Goal: Information Seeking & Learning: Learn about a topic

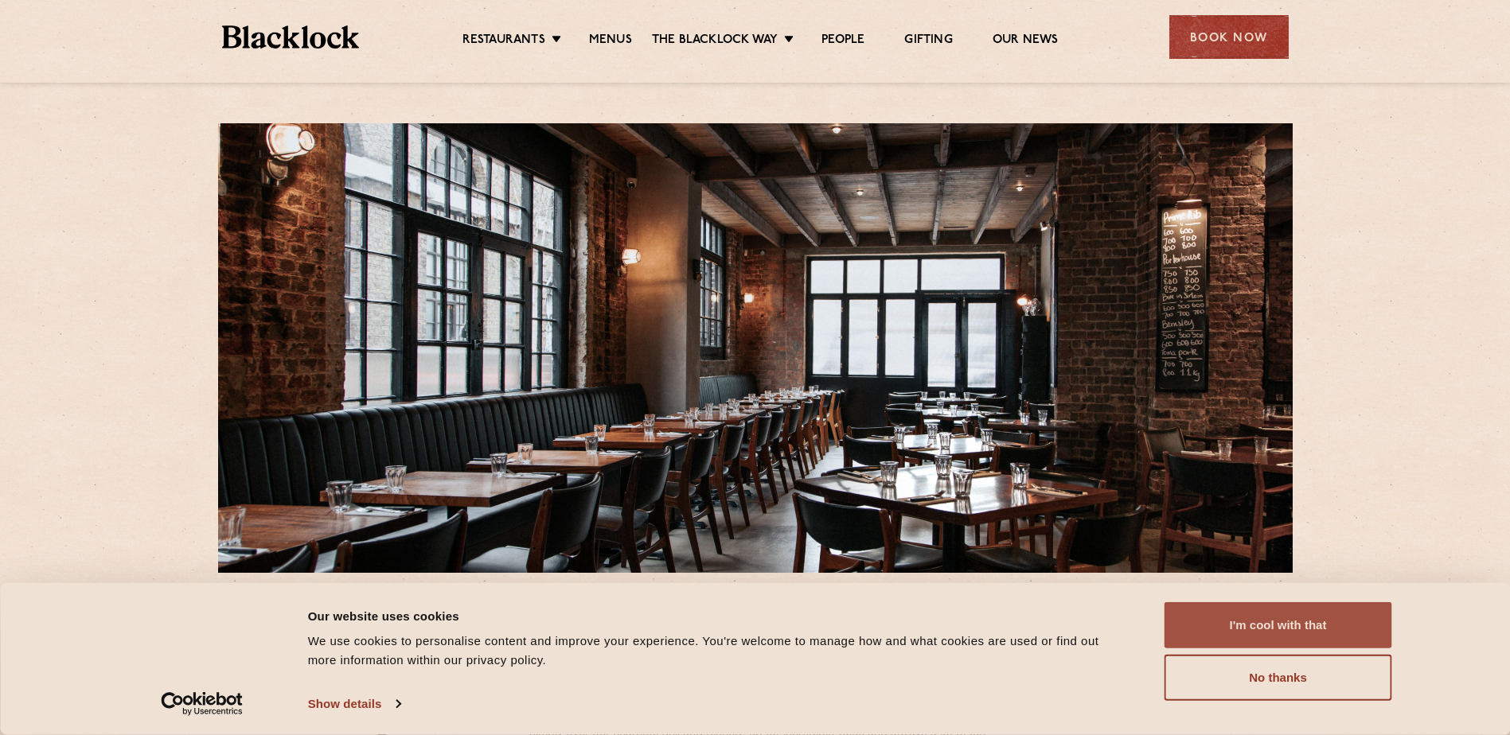
click at [1318, 647] on button "I'm cool with that" at bounding box center [1278, 625] width 228 height 46
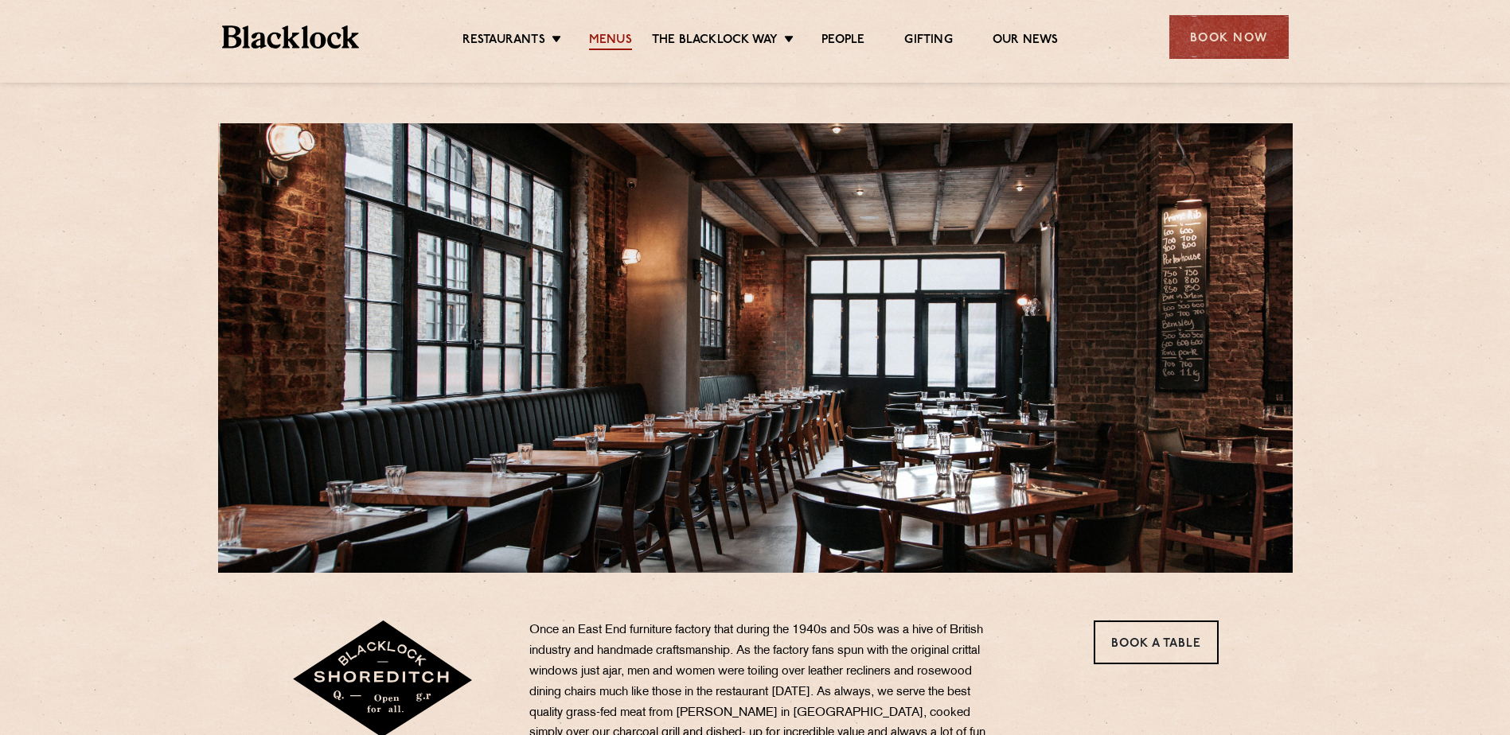
click at [618, 49] on link "Menus" at bounding box center [610, 42] width 43 height 18
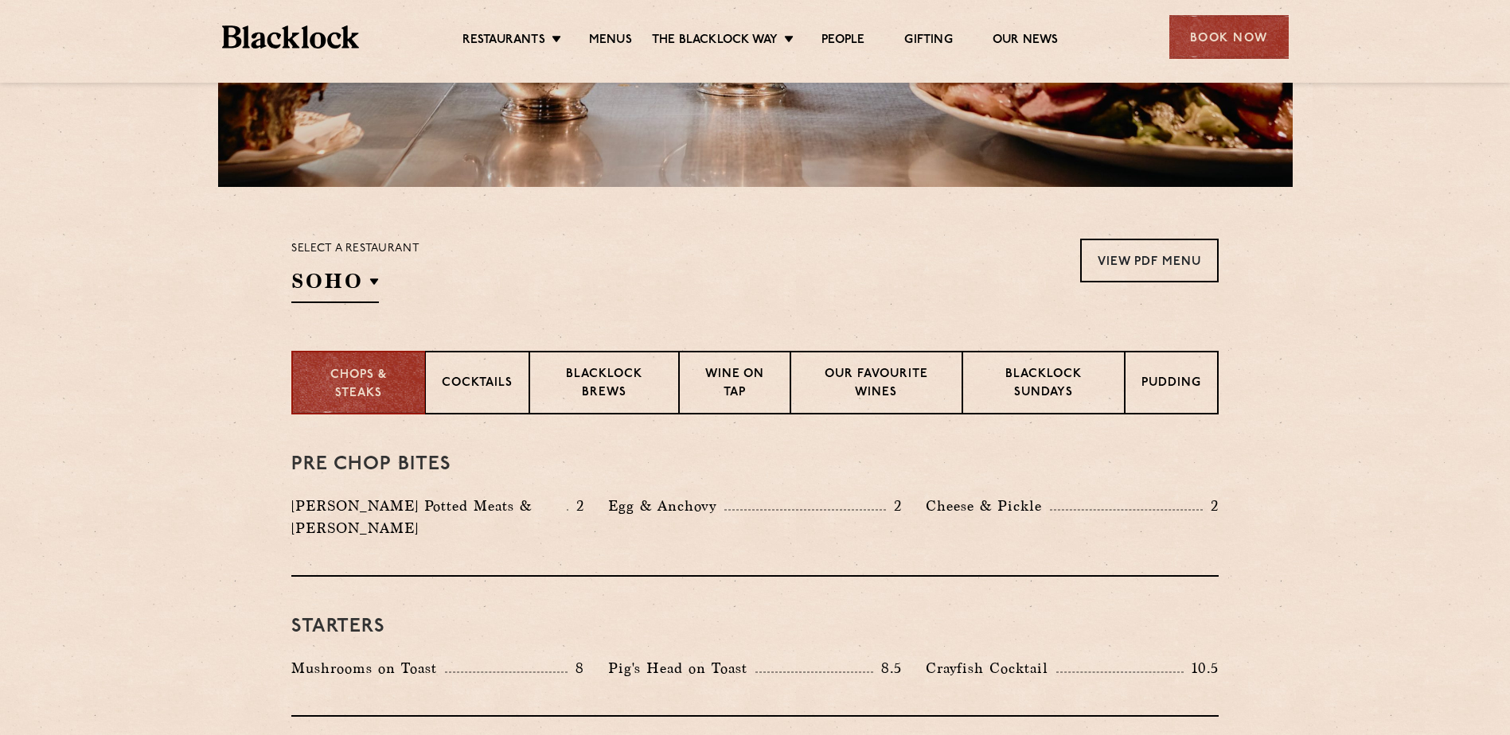
scroll to position [398, 0]
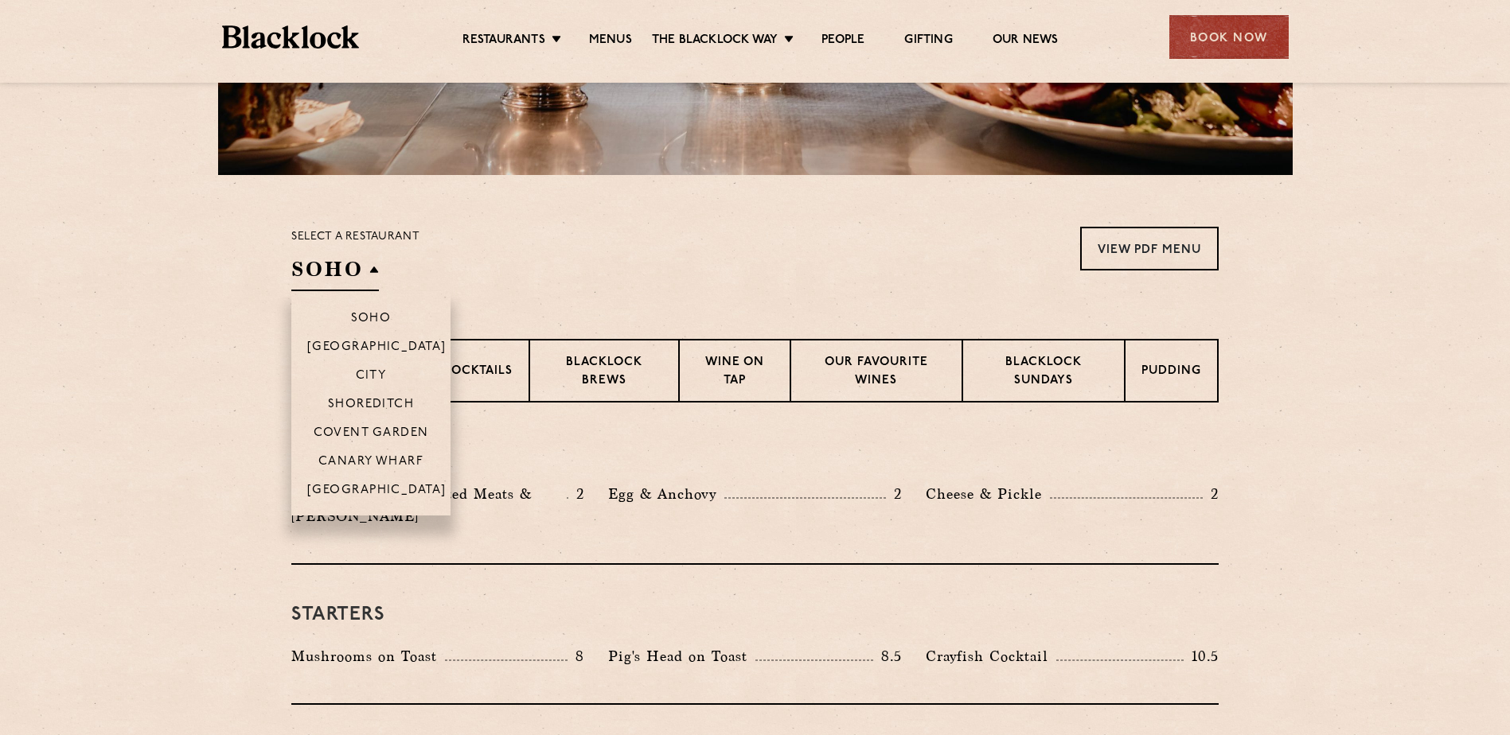
click at [376, 271] on div "Select a restaurant SOHO Soho Birmingham City Shoreditch Covent Garden Canary W…" at bounding box center [355, 259] width 128 height 64
click at [369, 275] on h2 "SOHO" at bounding box center [335, 273] width 88 height 36
click at [379, 399] on p "Shoreditch" at bounding box center [371, 406] width 87 height 16
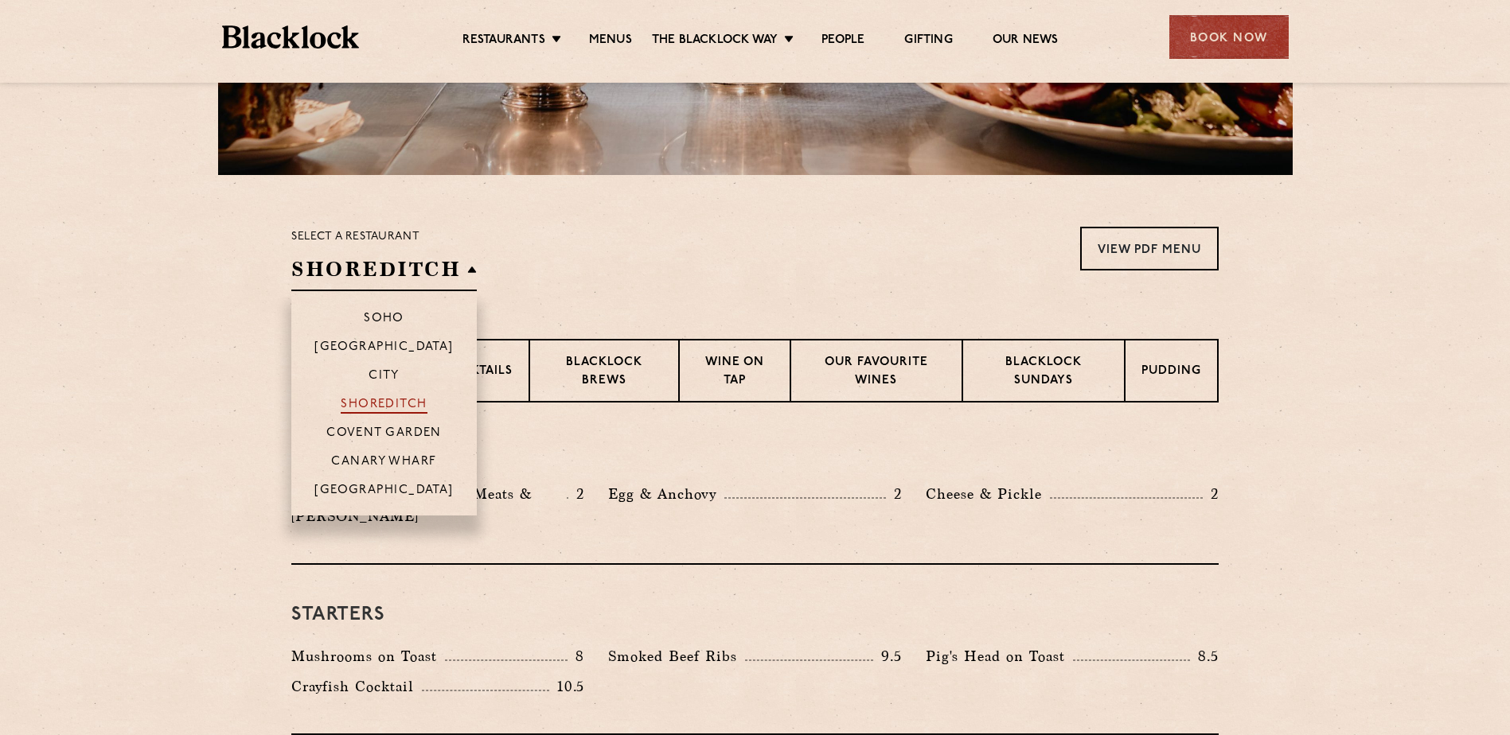
click at [408, 407] on p "Shoreditch" at bounding box center [384, 406] width 87 height 16
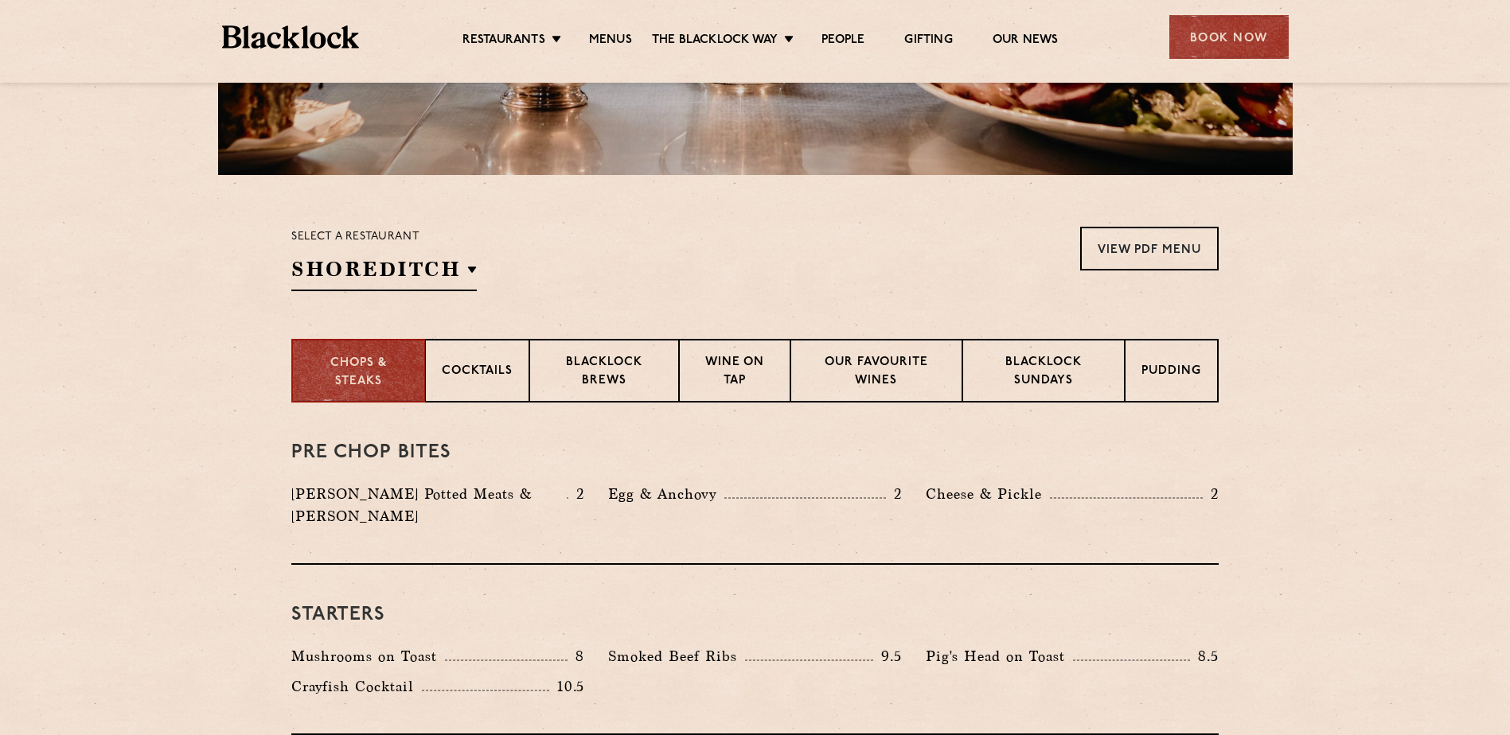
click at [156, 350] on section "Chops & Steaks Cocktails Blacklock Brews Wine on Tap Our favourite wines Blackl…" at bounding box center [755, 371] width 1510 height 64
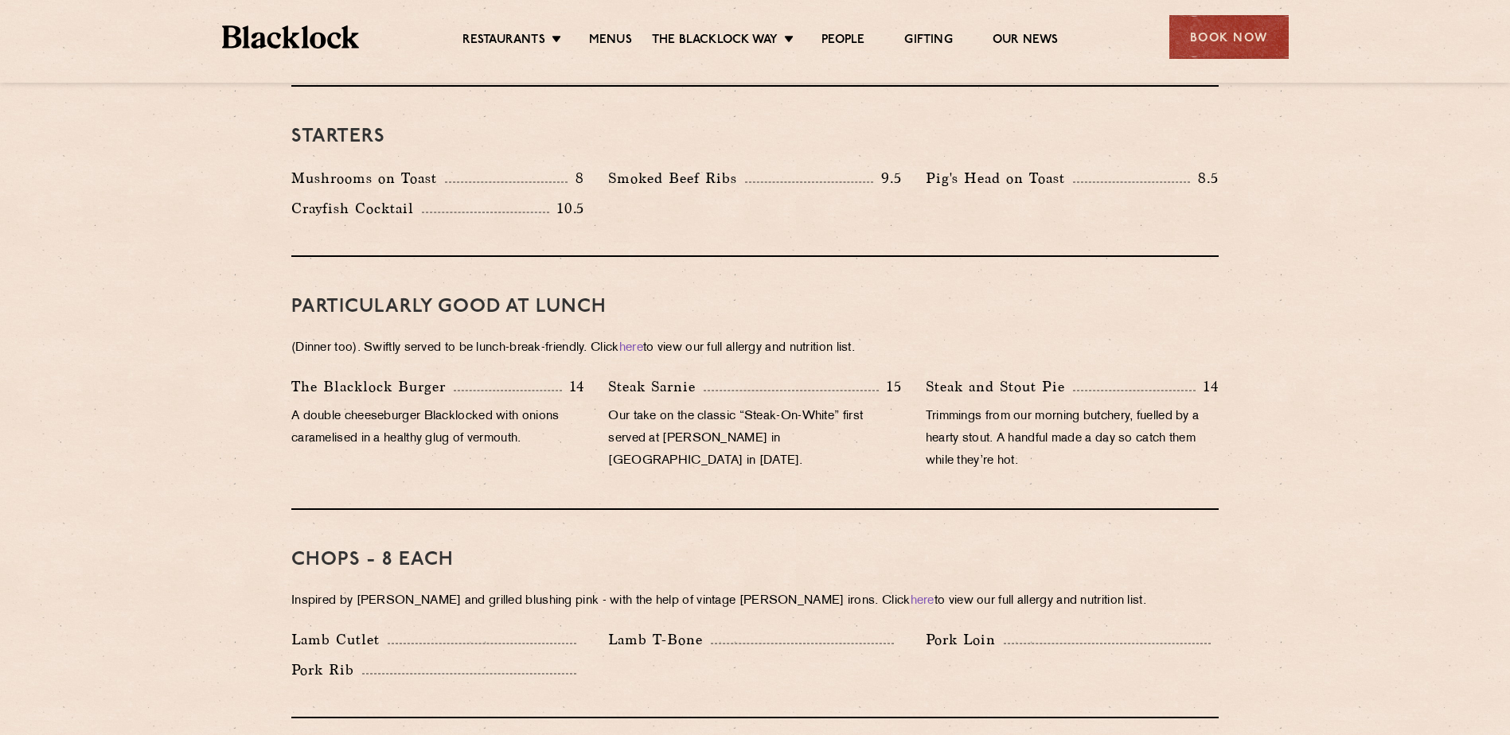
scroll to position [875, 0]
click at [408, 407] on p "A double cheeseburger Blacklocked with onions caramelised in a healthy glug of …" at bounding box center [437, 429] width 293 height 45
click at [411, 407] on p "A double cheeseburger Blacklocked with onions caramelised in a healthy glug of …" at bounding box center [437, 429] width 293 height 45
drag, startPoint x: 411, startPoint y: 397, endPoint x: 437, endPoint y: 416, distance: 31.8
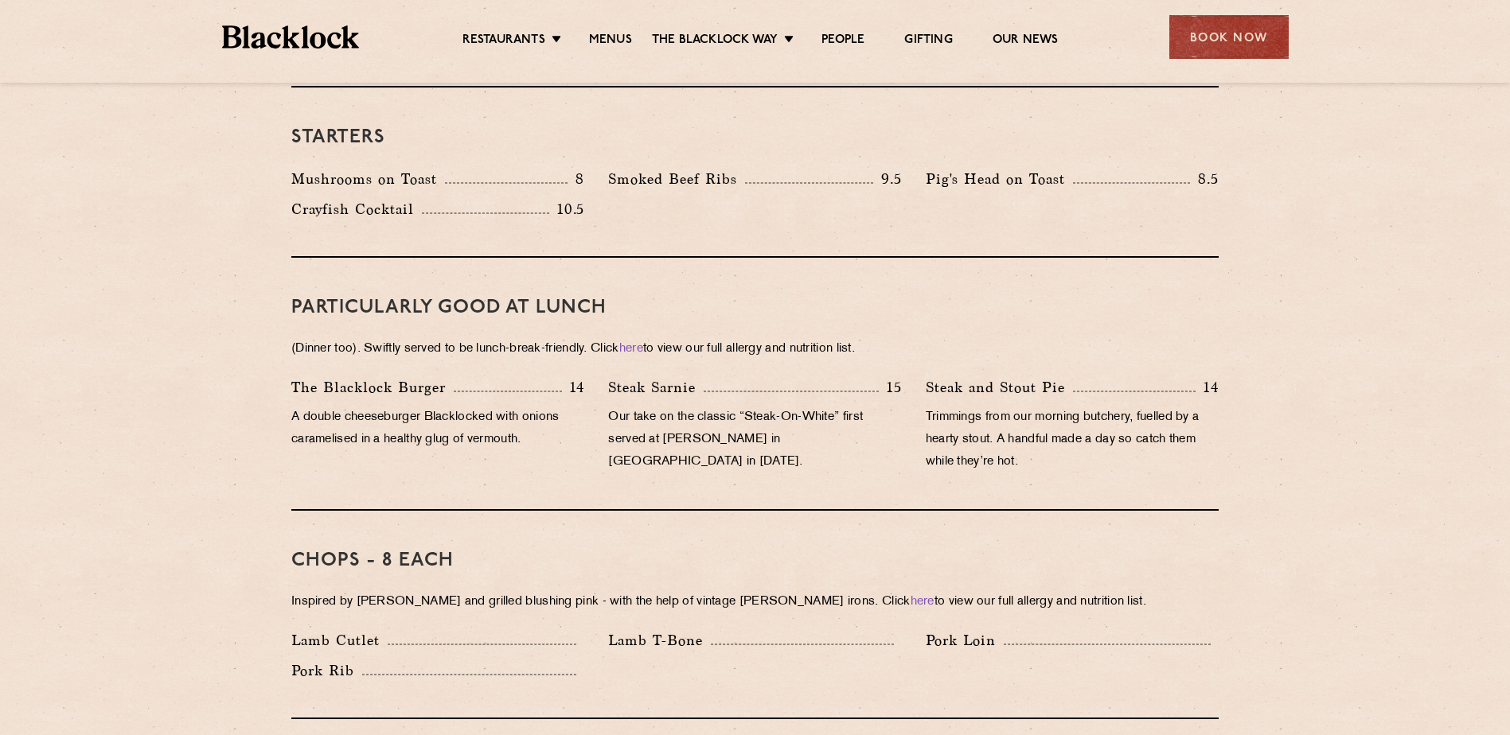
click at [437, 416] on p "A double cheeseburger Blacklocked with onions caramelised in a healthy glug of …" at bounding box center [437, 429] width 293 height 45
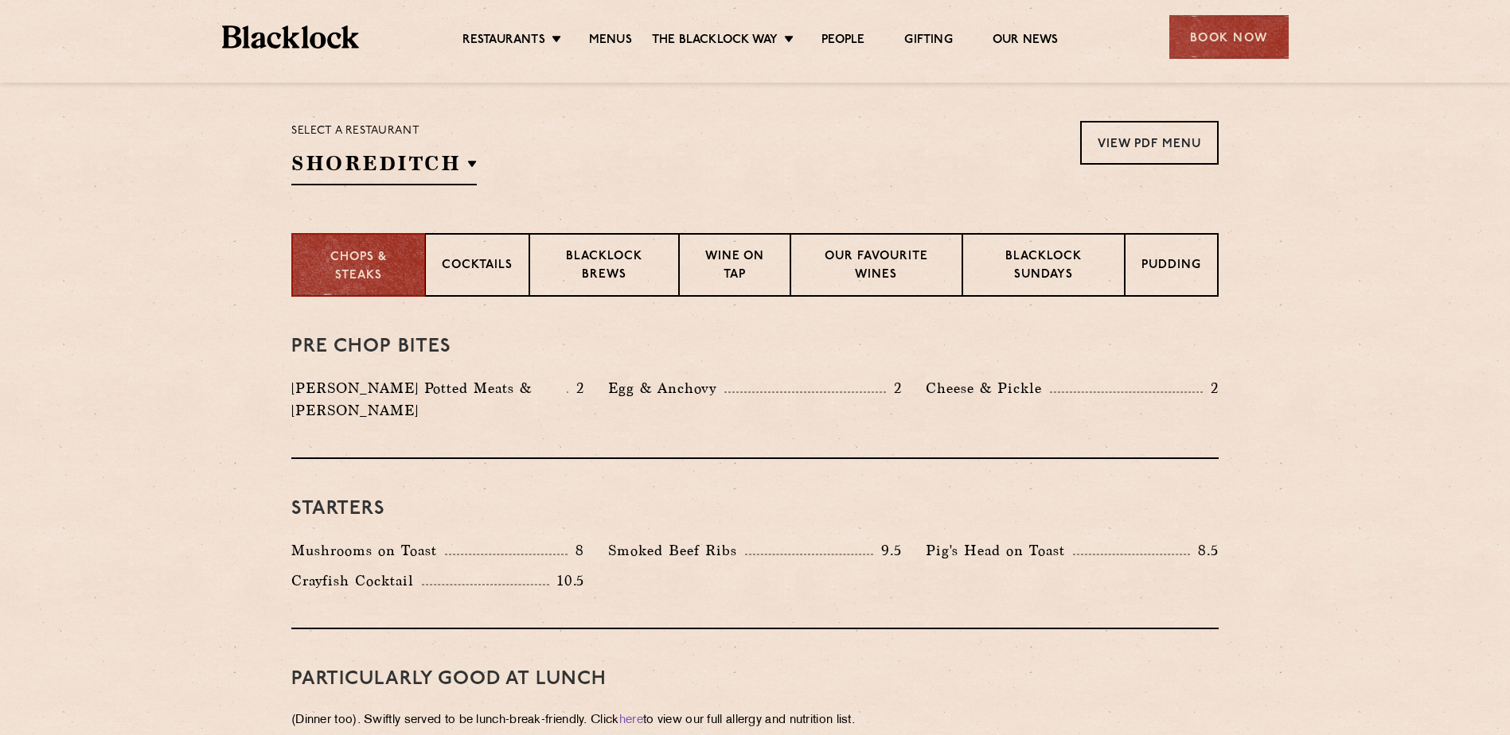
scroll to position [478, 0]
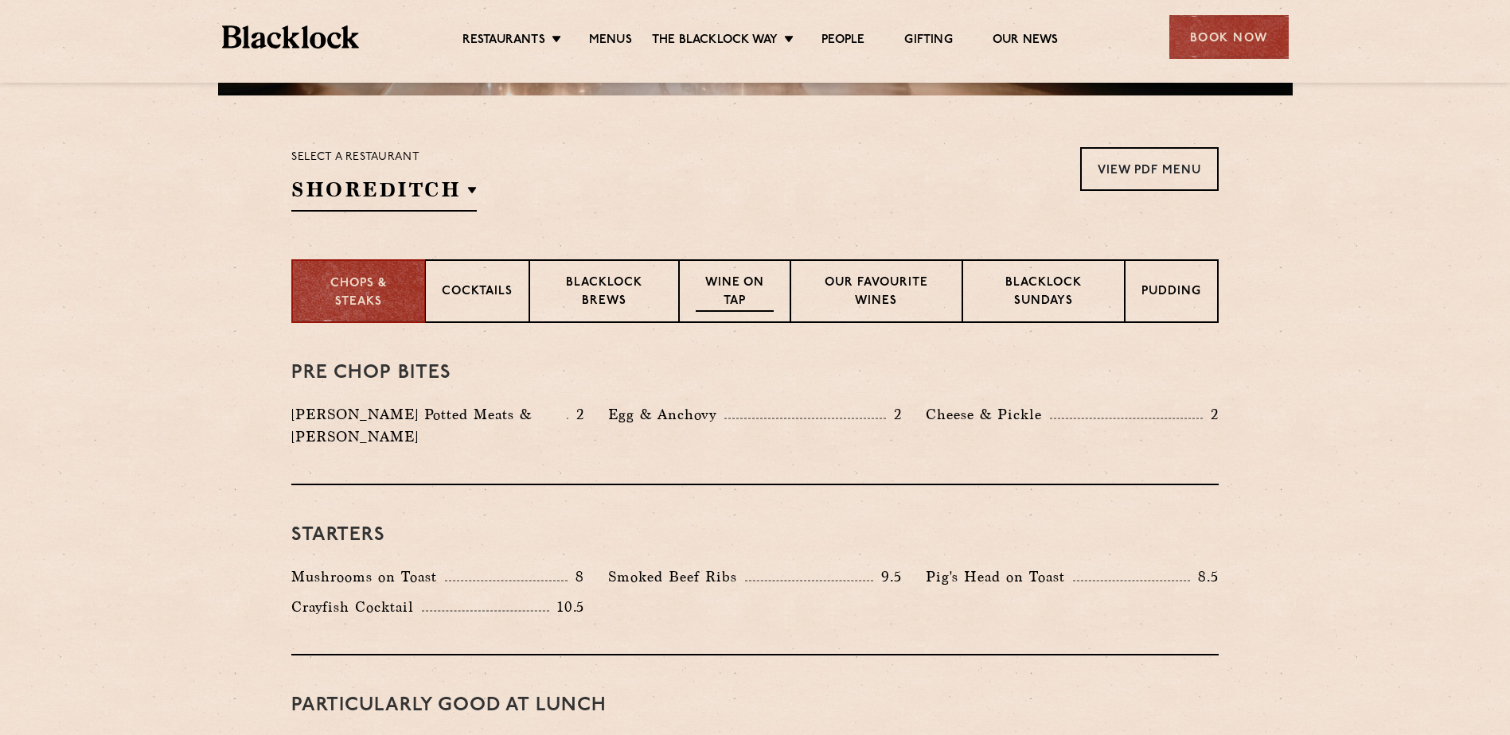
click at [738, 279] on p "Wine on Tap" at bounding box center [735, 293] width 78 height 37
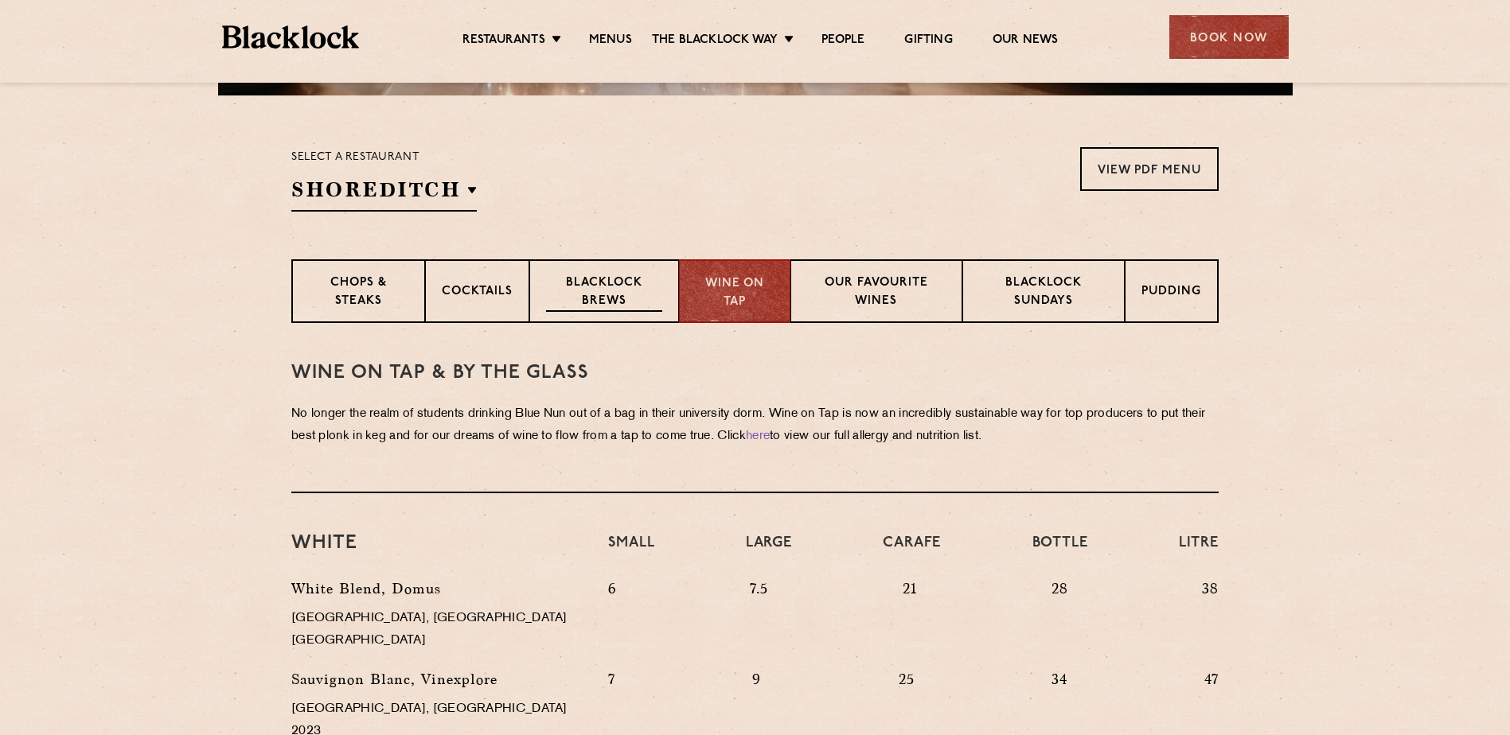
click at [630, 304] on p "Blacklock Brews" at bounding box center [604, 293] width 116 height 37
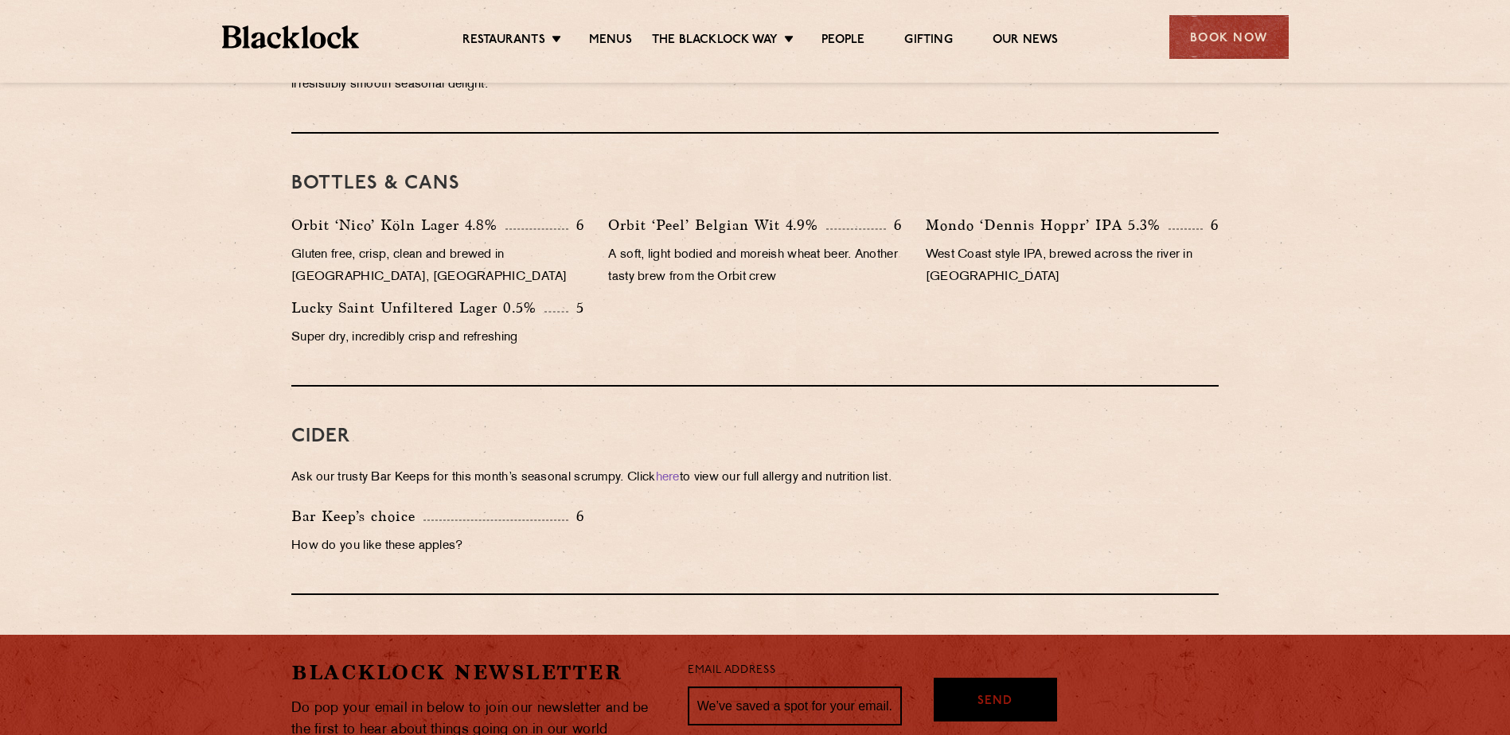
scroll to position [1114, 0]
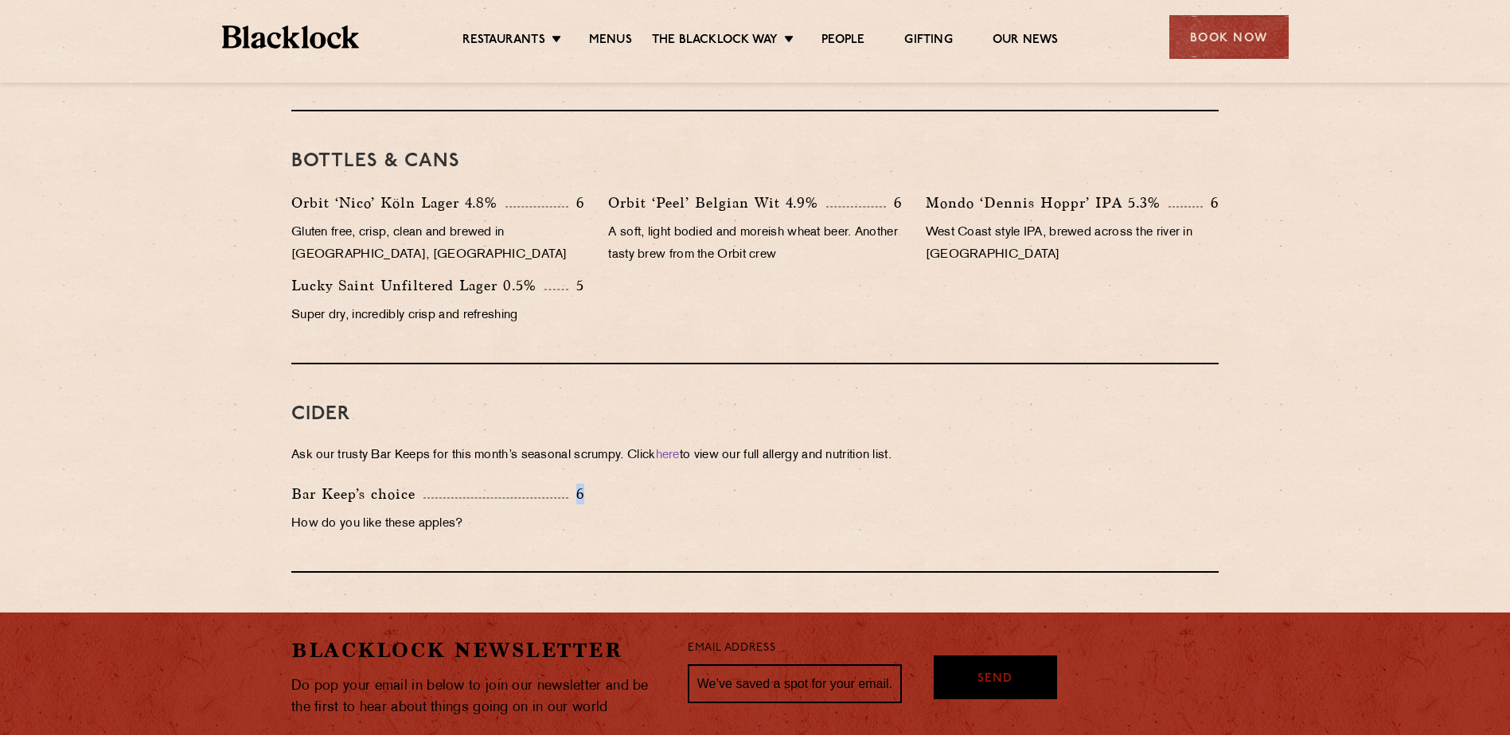
drag, startPoint x: 591, startPoint y: 470, endPoint x: 555, endPoint y: 473, distance: 36.7
click at [555, 483] on div "Bar Keep’s choice 6 How do you like these apples?" at bounding box center [437, 513] width 317 height 60
drag, startPoint x: 555, startPoint y: 473, endPoint x: 454, endPoint y: 502, distance: 105.3
click at [454, 513] on p "How do you like these apples?" at bounding box center [437, 524] width 293 height 22
drag, startPoint x: 471, startPoint y: 503, endPoint x: 322, endPoint y: 506, distance: 148.9
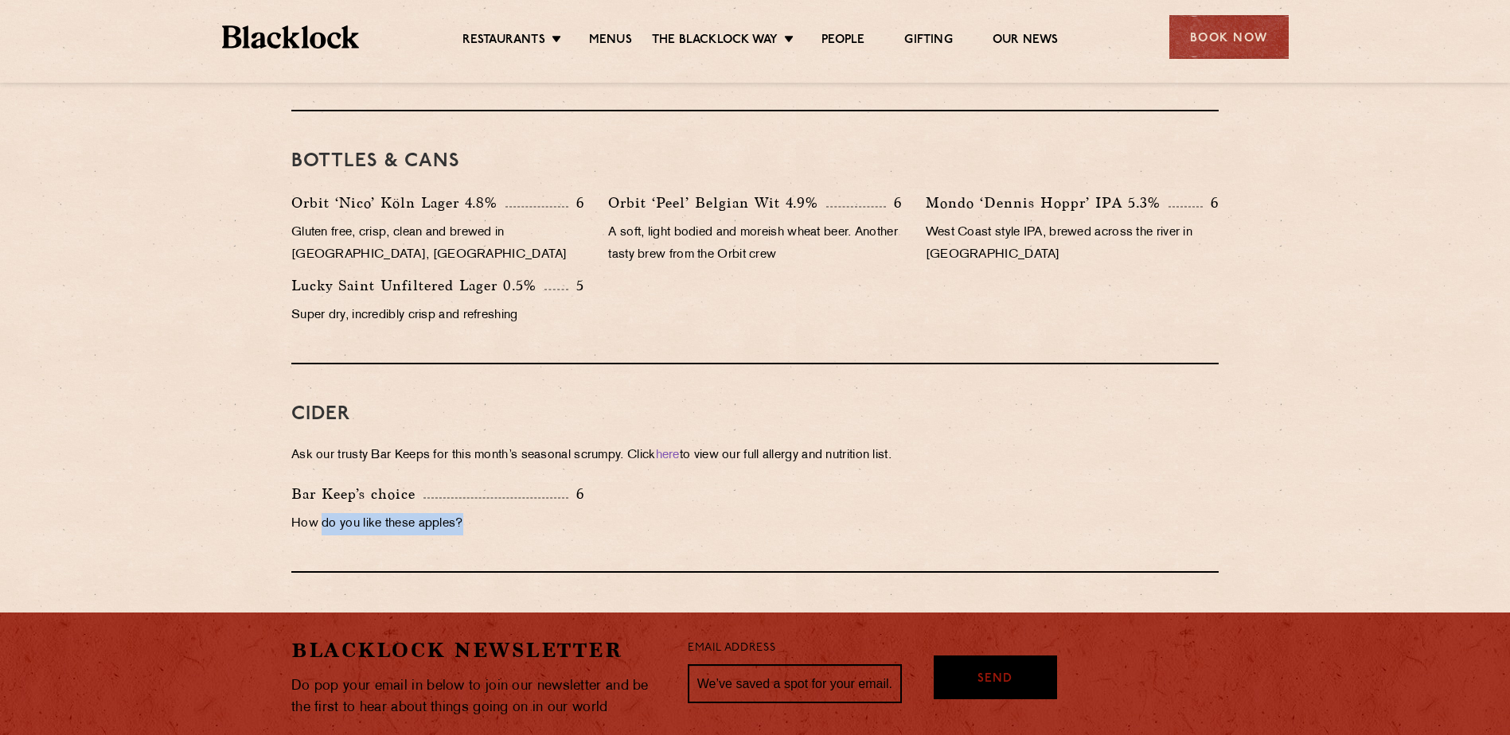
click at [322, 513] on p "How do you like these apples?" at bounding box center [437, 524] width 293 height 22
drag, startPoint x: 322, startPoint y: 506, endPoint x: 267, endPoint y: 447, distance: 81.1
click at [267, 447] on section "Beers on tap It’s fair to say we have a very particular love affair with Cornwa…" at bounding box center [755, 129] width 1510 height 887
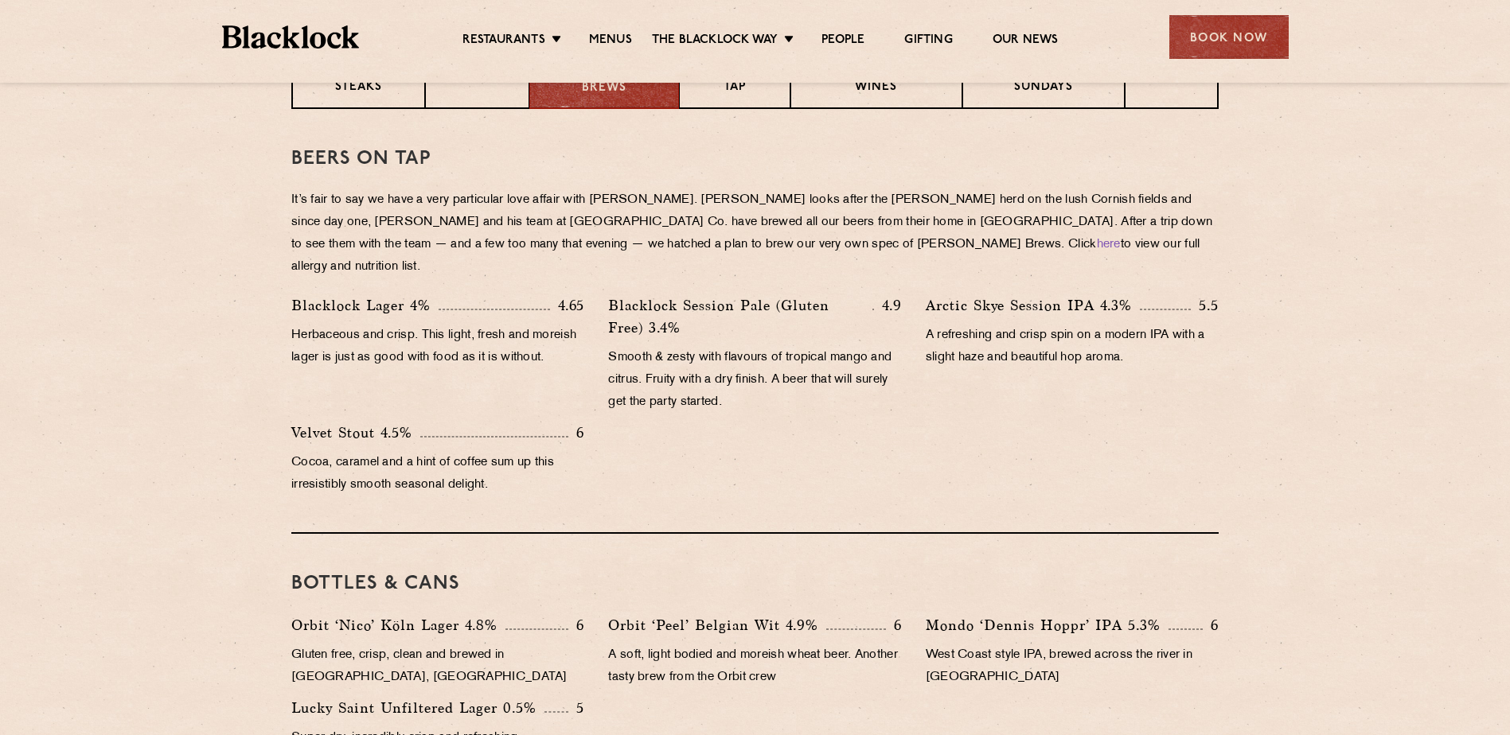
scroll to position [637, 0]
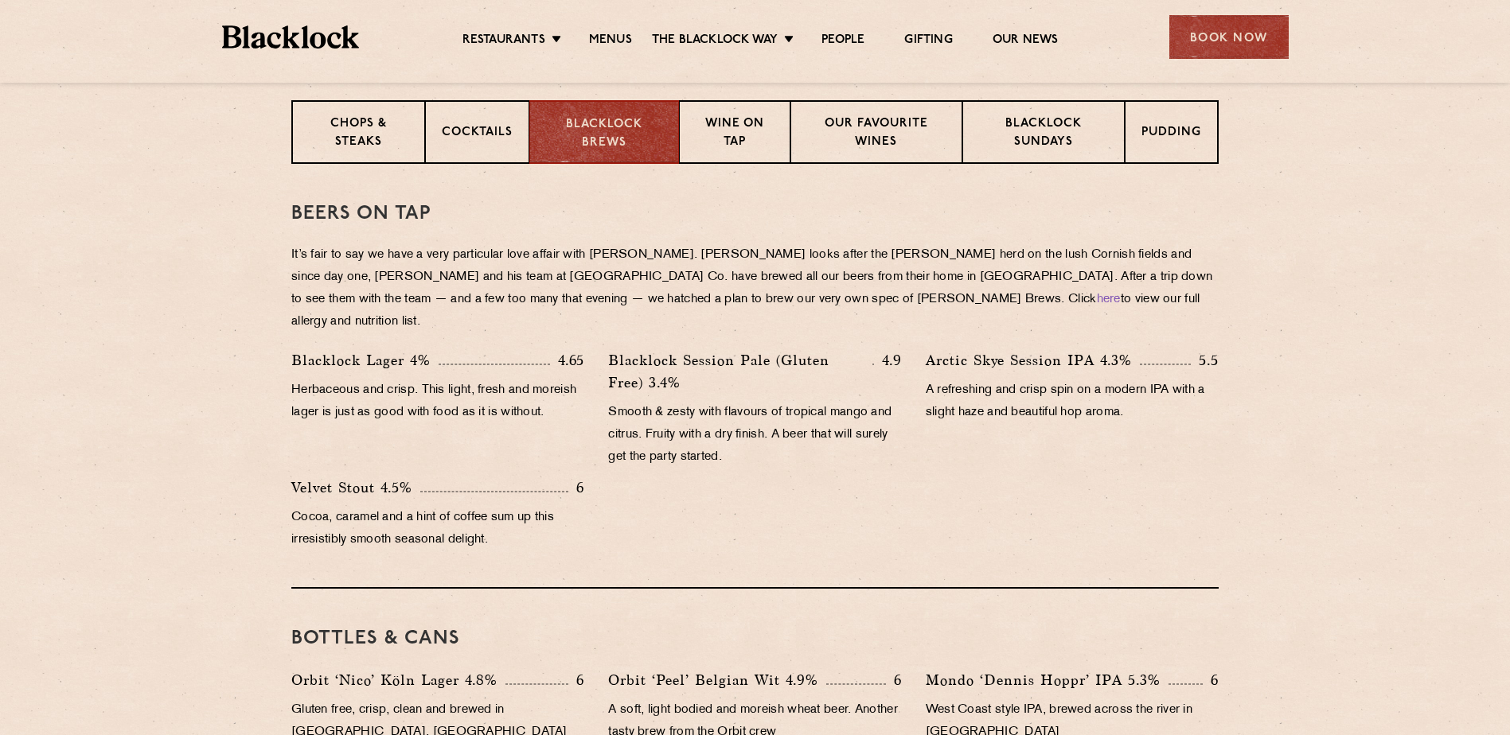
click at [385, 349] on p "Blacklock Lager 4%" at bounding box center [364, 360] width 147 height 22
drag, startPoint x: 385, startPoint y: 337, endPoint x: 420, endPoint y: 432, distance: 101.7
click at [420, 432] on div "Blacklock Lager 4% 4.65 Herbaceous and crisp. This light, fresh and moreish lag…" at bounding box center [437, 412] width 317 height 127
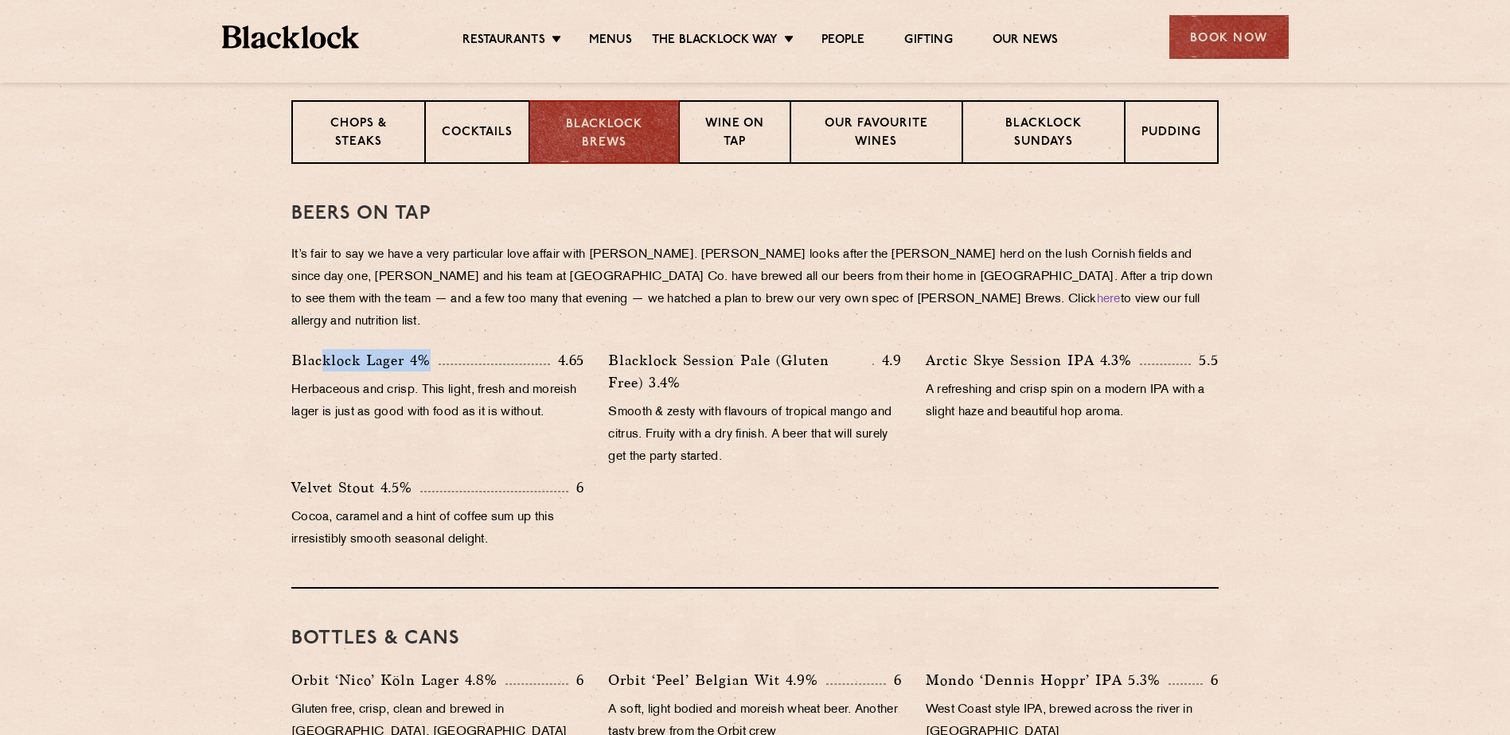
drag, startPoint x: 435, startPoint y: 338, endPoint x: 326, endPoint y: 341, distance: 108.3
click at [326, 349] on p "Blacklock Lager 4%" at bounding box center [364, 360] width 147 height 22
click at [610, 251] on p "It’s fair to say we have a very particular love affair with Cornwall. Philip Wa…" at bounding box center [754, 288] width 927 height 89
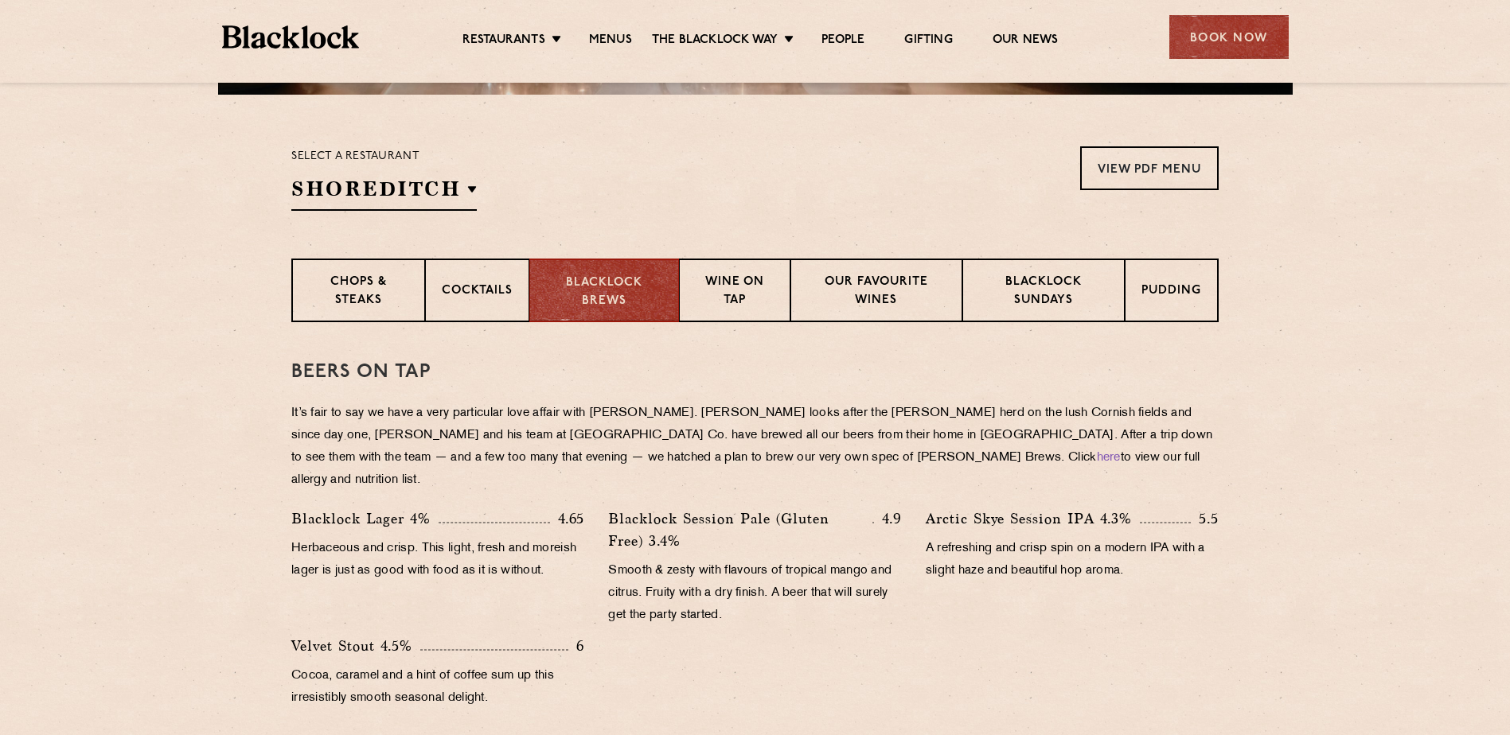
scroll to position [478, 0]
click at [791, 291] on div "Our favourite wines" at bounding box center [875, 291] width 171 height 64
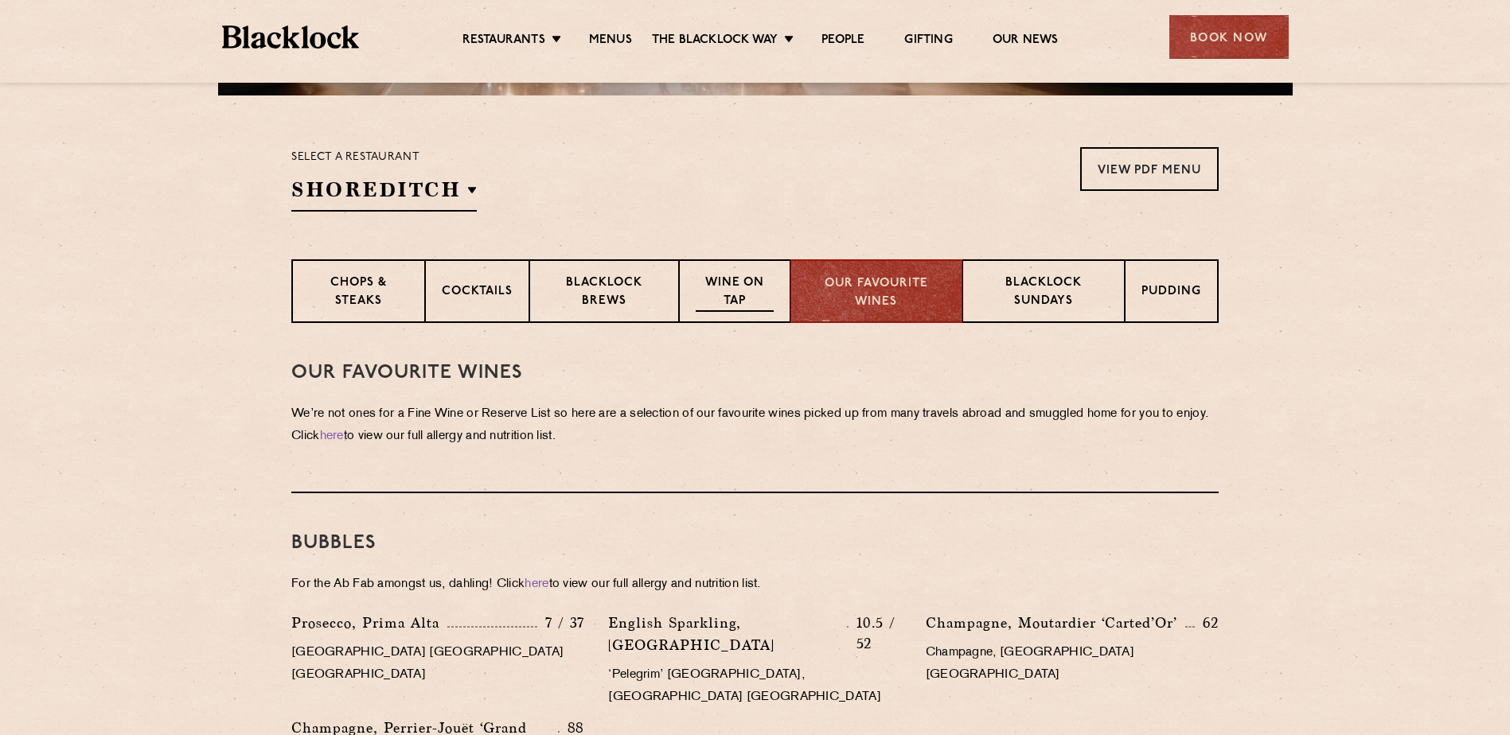
click at [746, 304] on p "Wine on Tap" at bounding box center [735, 293] width 78 height 37
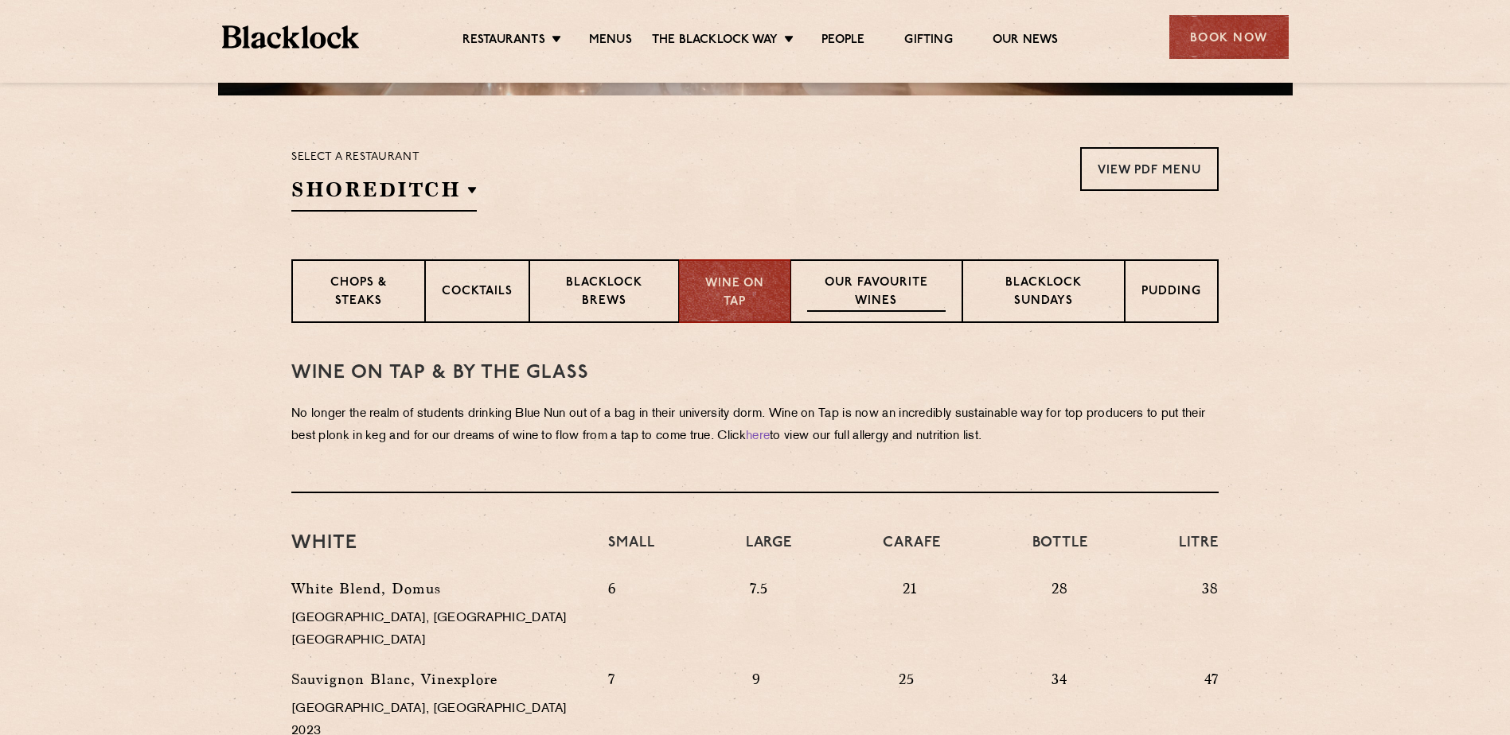
click at [803, 309] on div "Our favourite wines" at bounding box center [875, 291] width 171 height 64
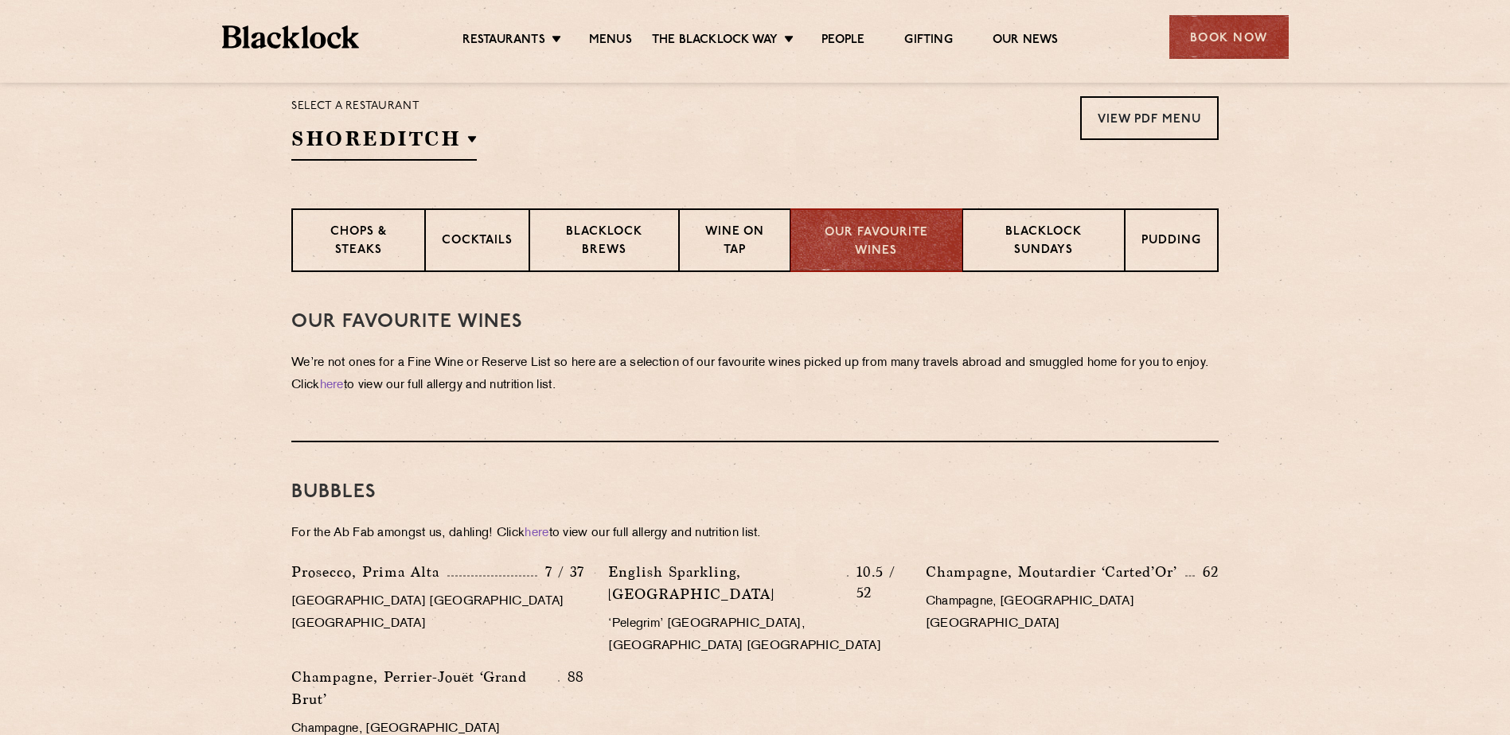
scroll to position [557, 0]
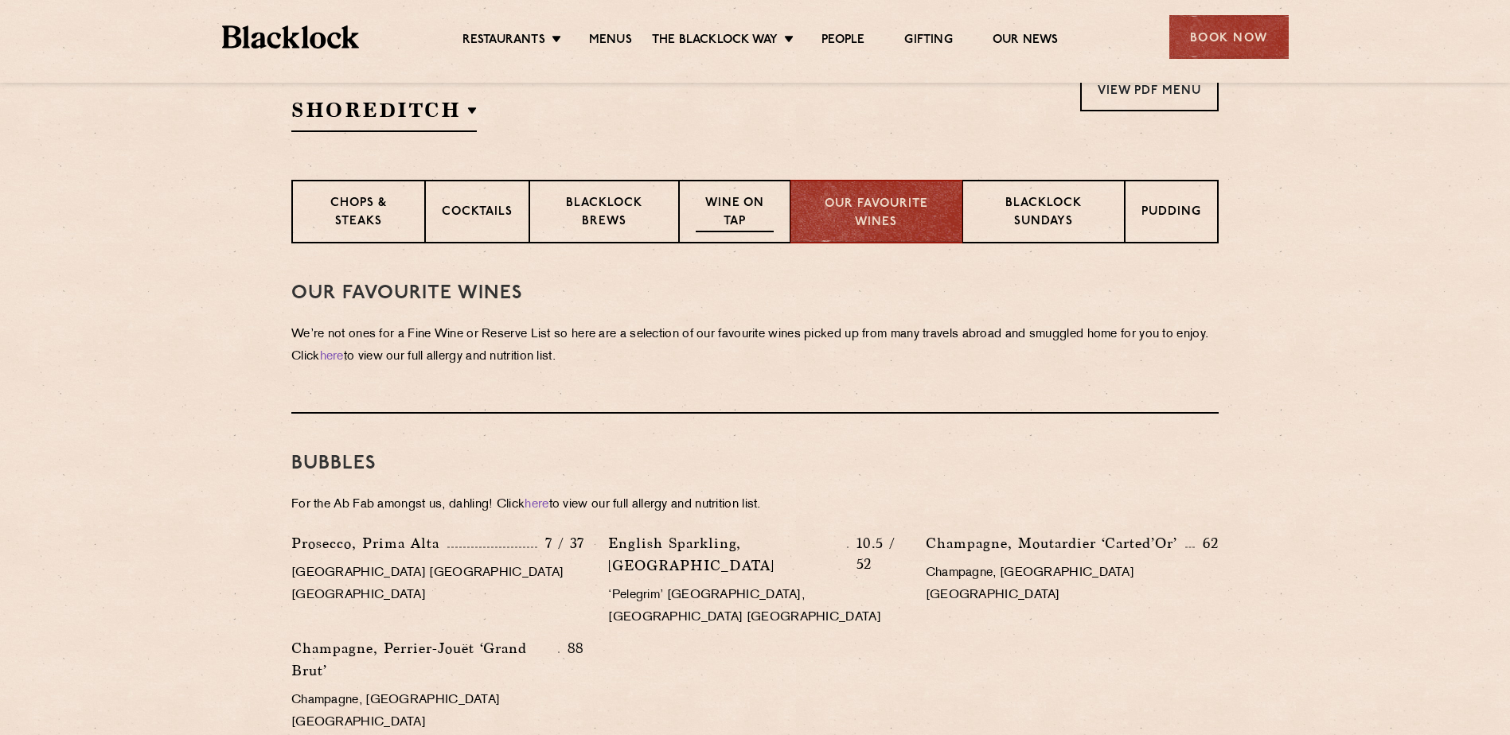
click at [777, 200] on div "Wine on Tap" at bounding box center [734, 212] width 111 height 64
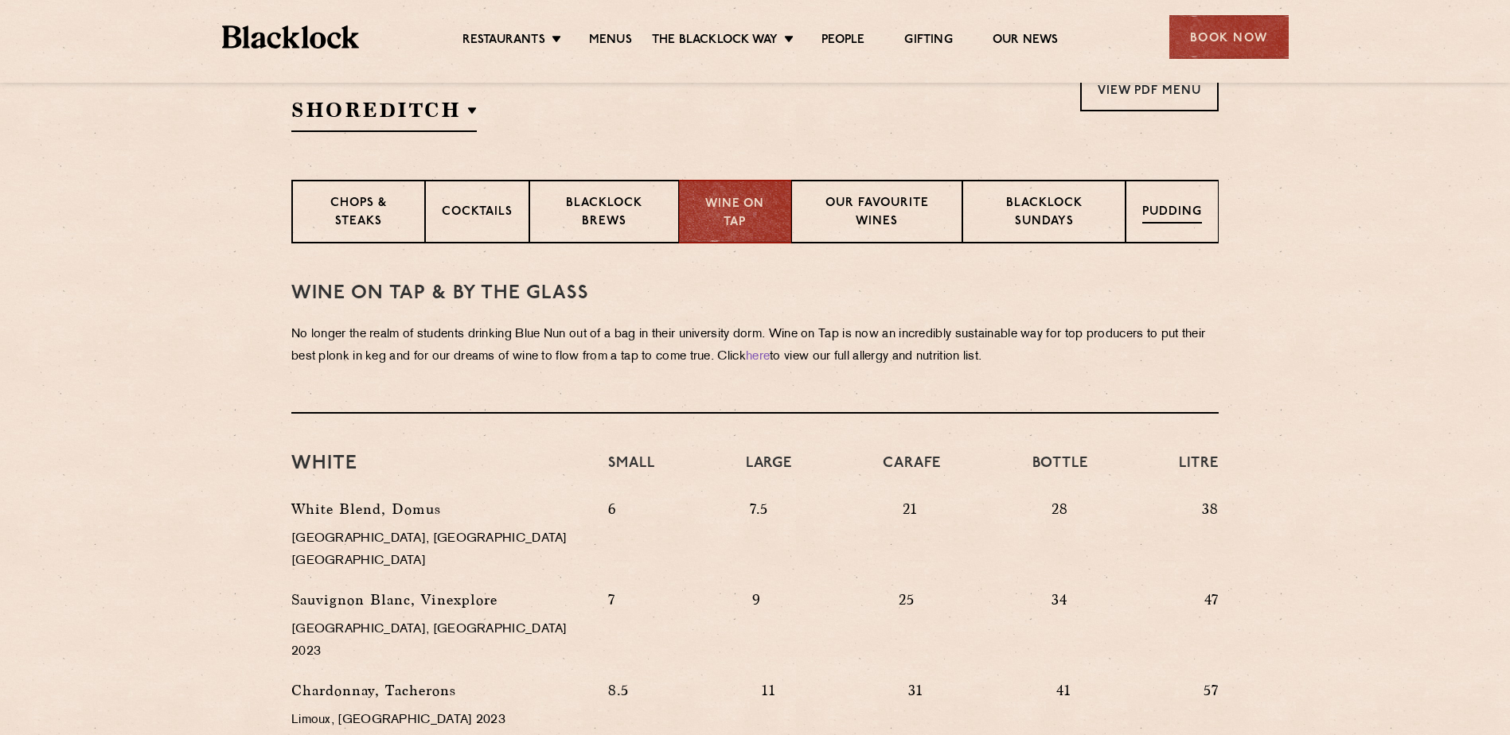
click at [1212, 186] on div "Pudding" at bounding box center [1171, 212] width 93 height 64
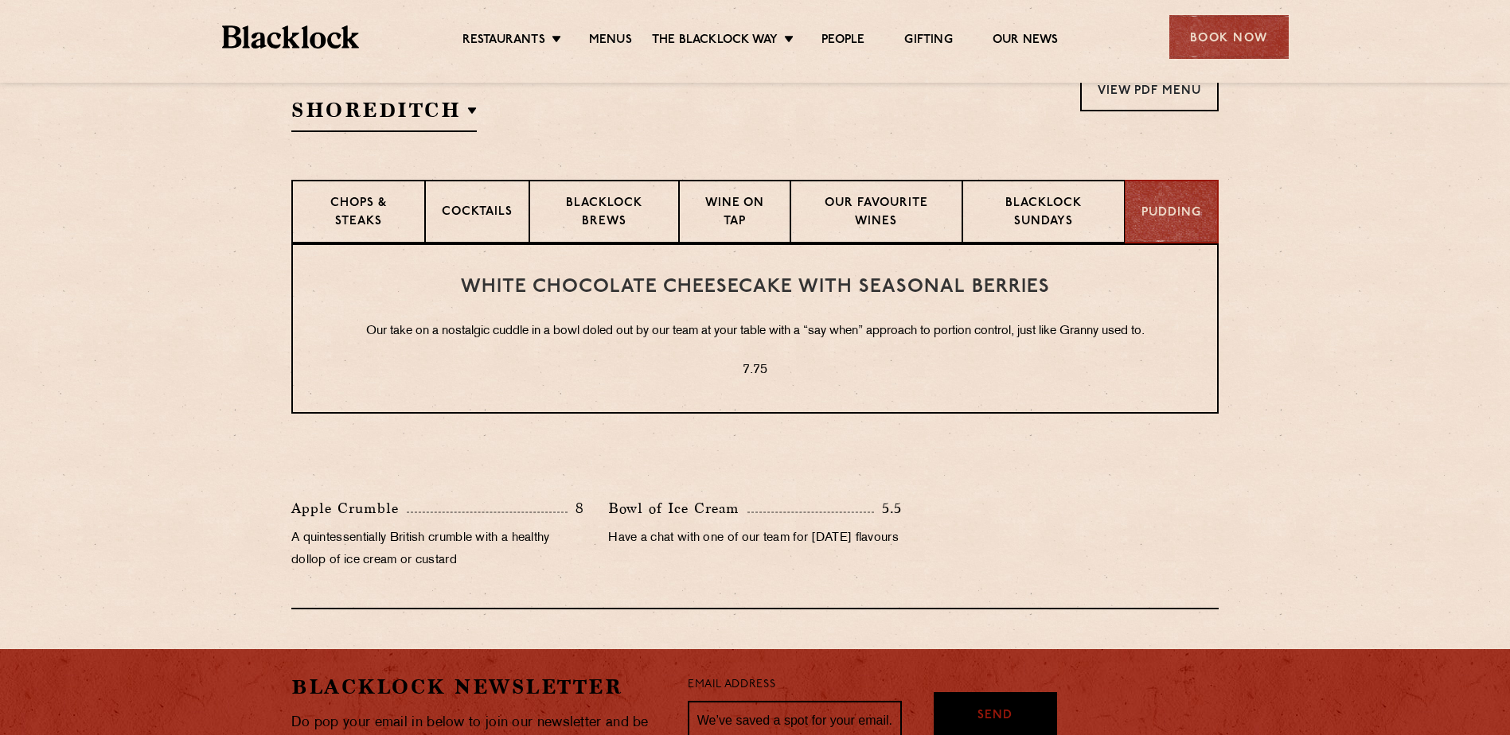
click at [408, 339] on p "Our take on a nostalgic cuddle in a bowl doled out by our team at your table wi…" at bounding box center [755, 332] width 860 height 21
click at [377, 329] on p "Our take on a nostalgic cuddle in a bowl doled out by our team at your table wi…" at bounding box center [755, 332] width 860 height 21
click at [378, 329] on p "Our take on a nostalgic cuddle in a bowl doled out by our team at your table wi…" at bounding box center [755, 332] width 860 height 21
click at [378, 333] on p "Our take on a nostalgic cuddle in a bowl doled out by our team at your table wi…" at bounding box center [755, 332] width 860 height 21
click at [411, 195] on div "Chops & Steaks" at bounding box center [357, 212] width 133 height 64
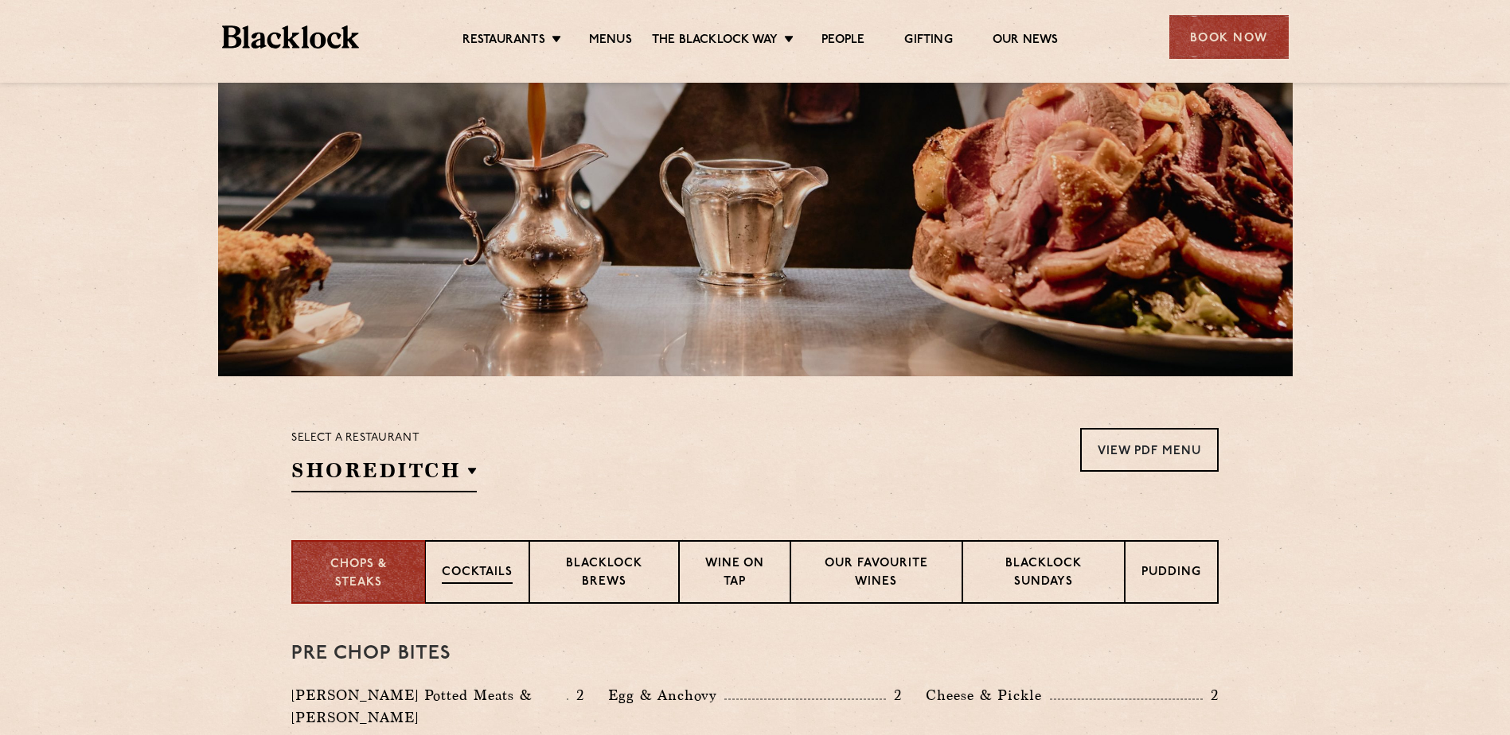
scroll to position [0, 0]
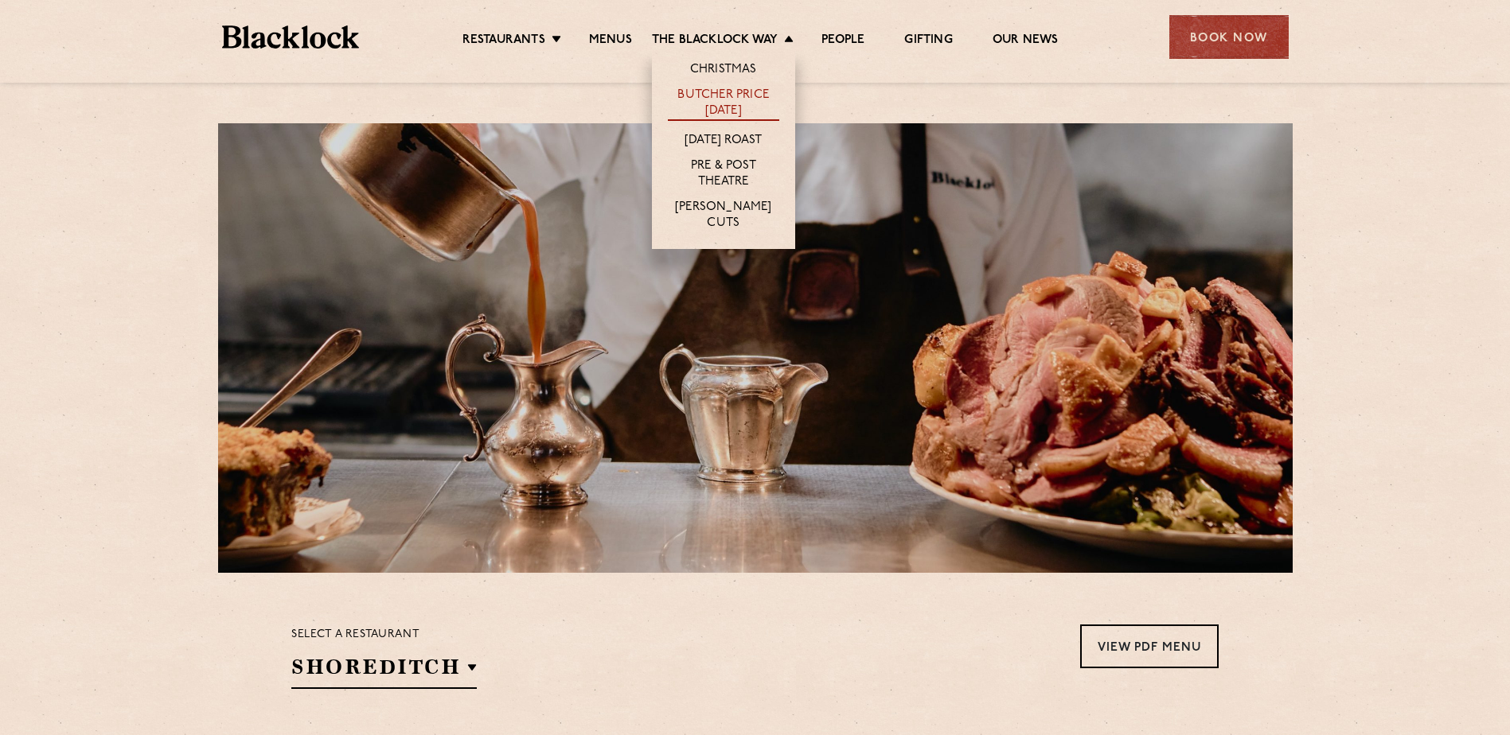
click at [723, 97] on link "Butcher Price [DATE]" at bounding box center [723, 104] width 111 height 33
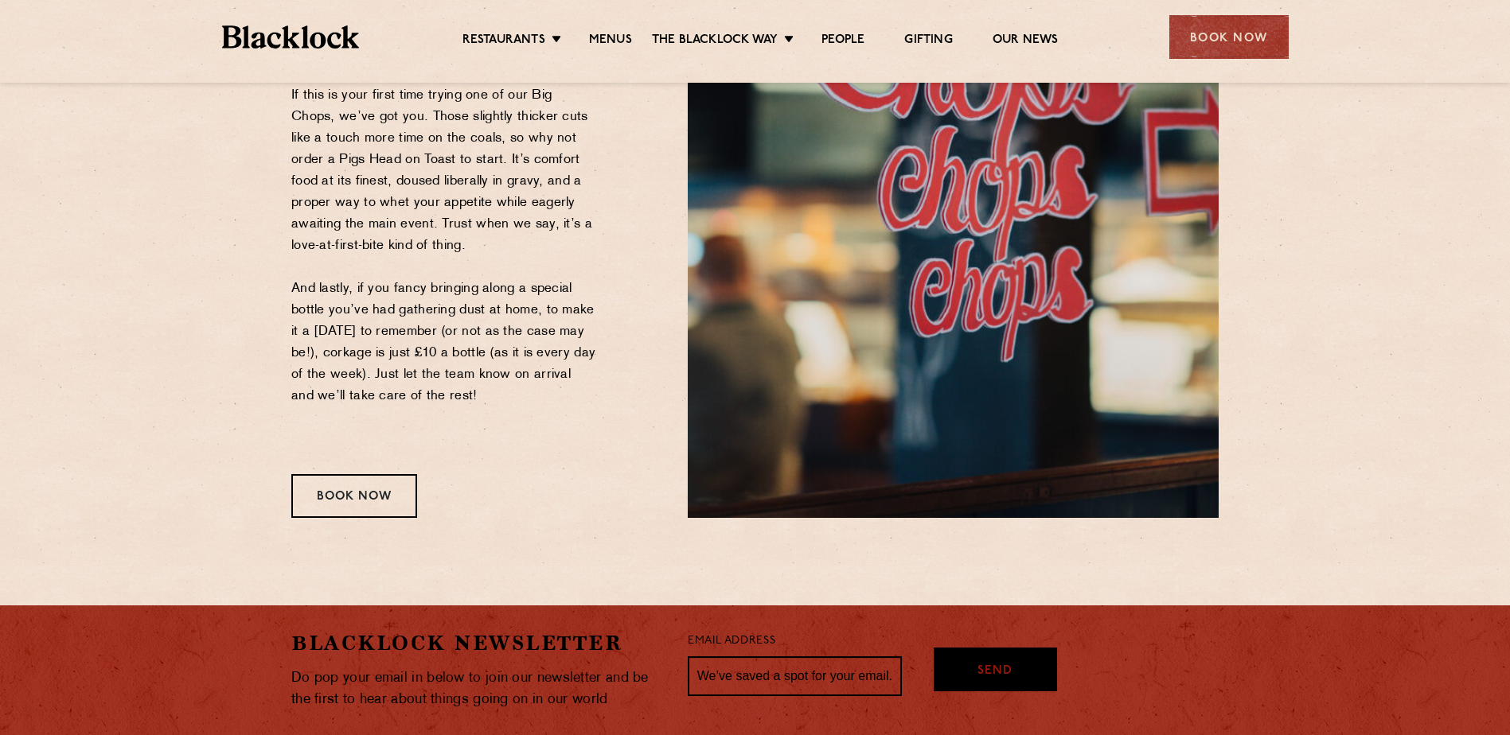
scroll to position [2099, 0]
